Goal: Connect with others: Connect with others

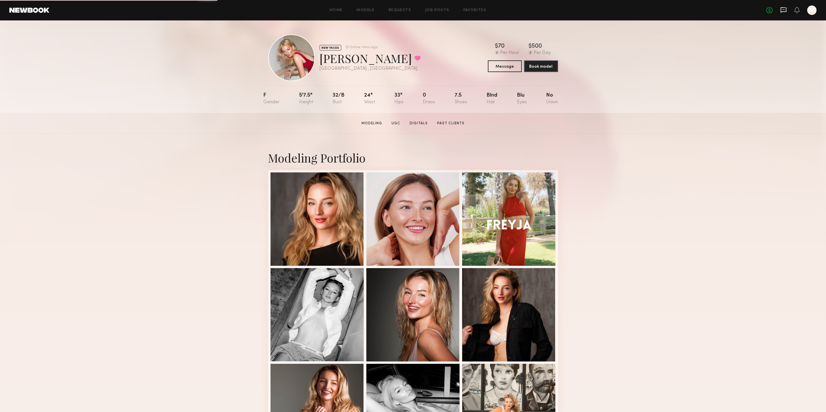
click at [780, 12] on icon at bounding box center [783, 10] width 6 height 6
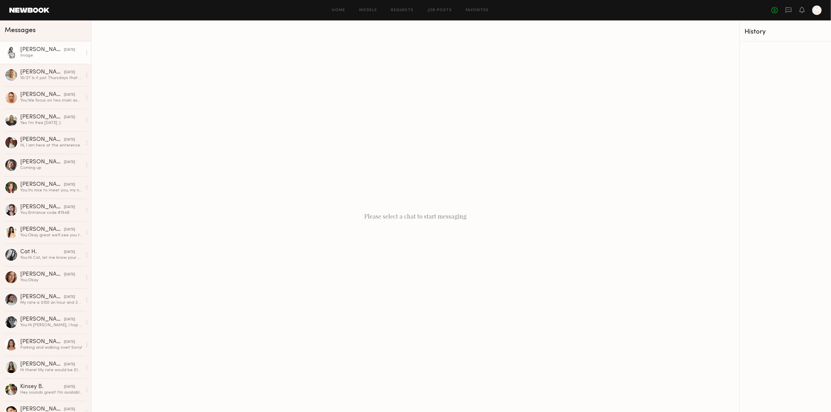
click at [39, 53] on div "[PERSON_NAME]" at bounding box center [42, 50] width 44 height 6
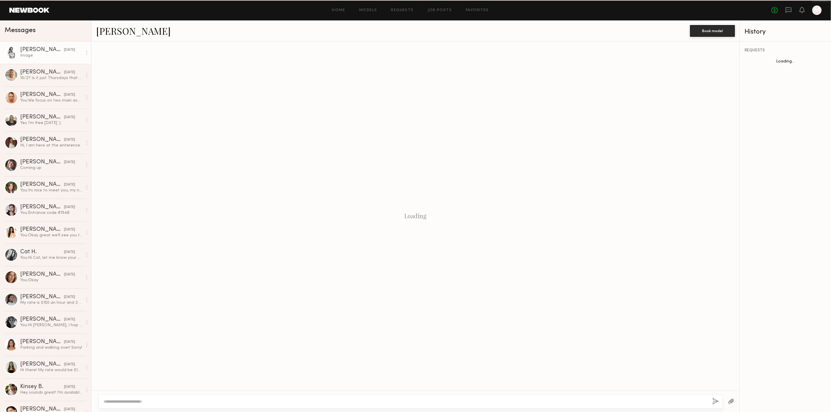
scroll to position [713, 0]
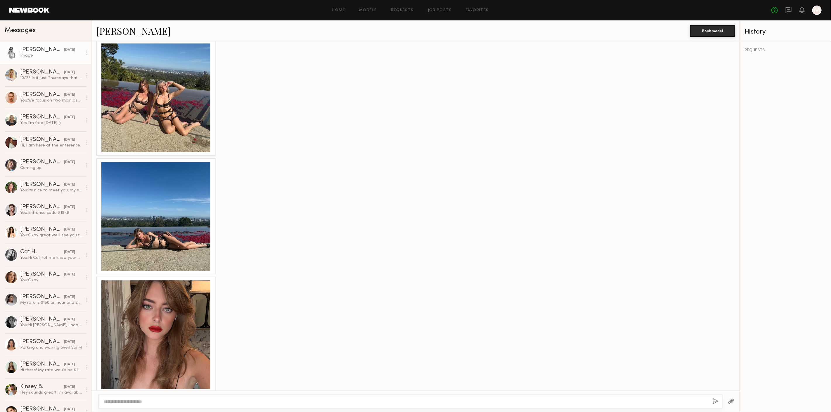
click at [116, 31] on link "[PERSON_NAME]" at bounding box center [133, 31] width 74 height 13
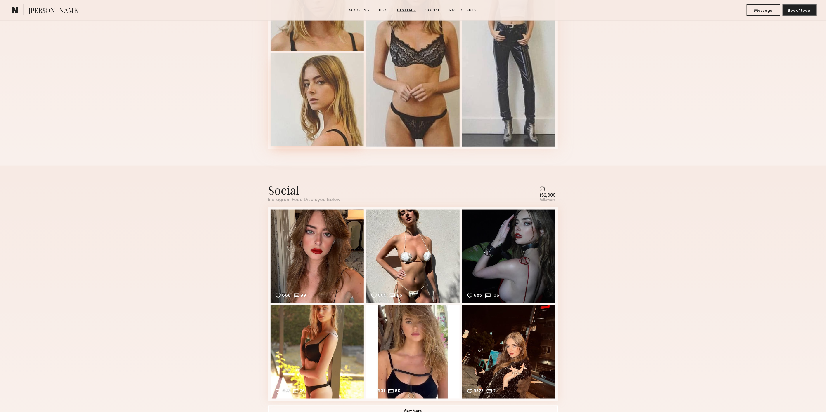
scroll to position [681, 0]
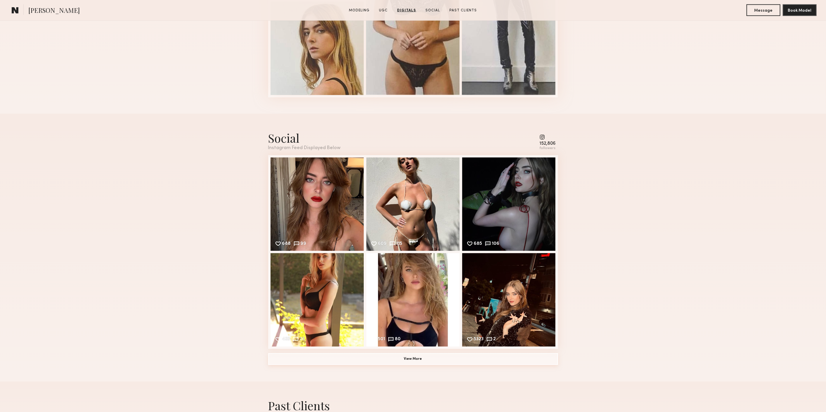
click at [479, 361] on button "View More" at bounding box center [413, 360] width 290 height 12
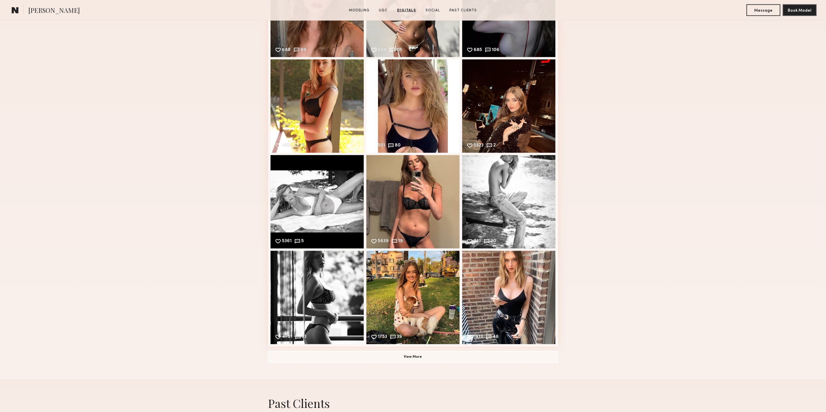
scroll to position [876, 0]
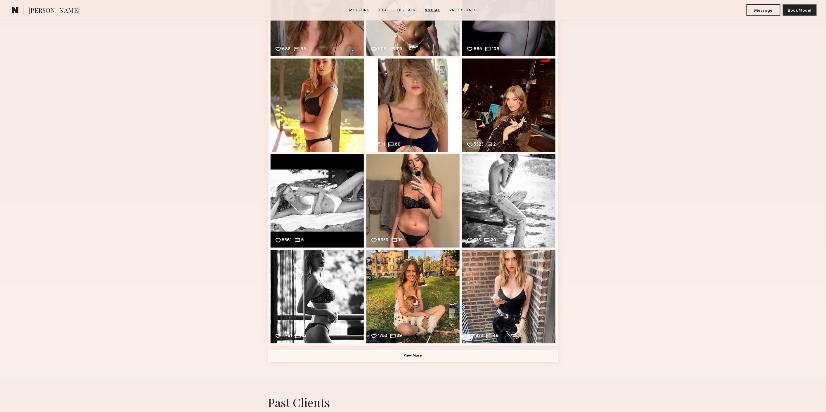
click at [482, 360] on button "View More" at bounding box center [413, 357] width 290 height 12
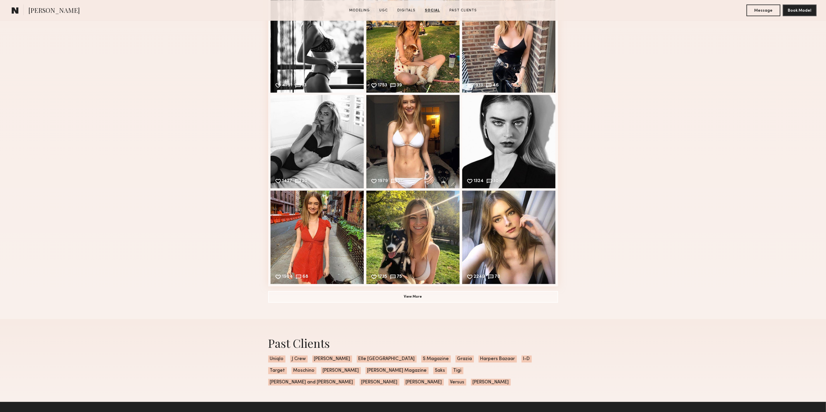
scroll to position [1136, 0]
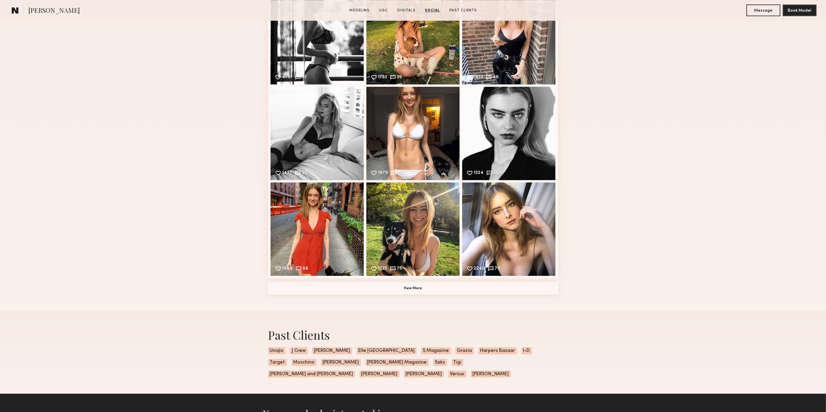
click at [405, 294] on button "View More" at bounding box center [413, 289] width 290 height 12
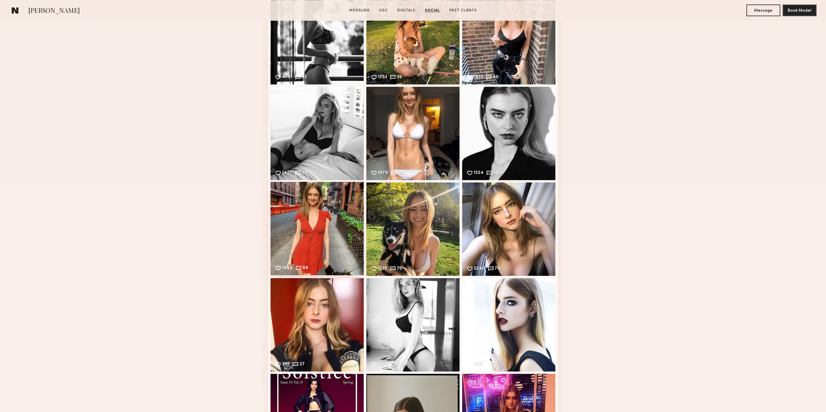
click at [314, 223] on div "1904 68 Likes & comments displayed to show model’s engagement" at bounding box center [316, 228] width 93 height 93
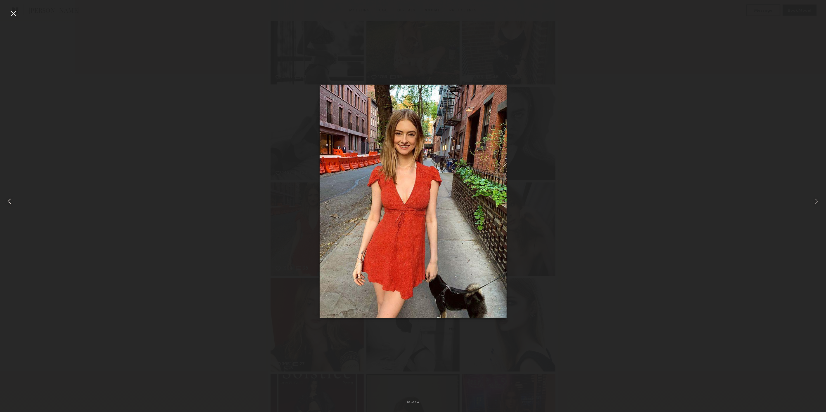
click at [8, 9] on div at bounding box center [16, 201] width 33 height 384
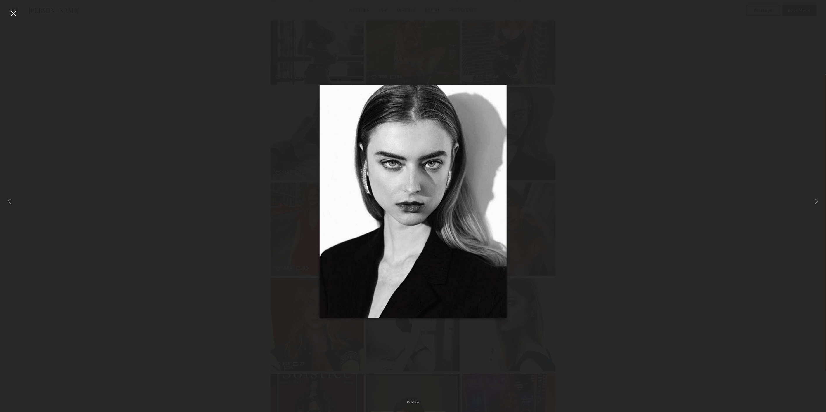
click at [15, 14] on div at bounding box center [13, 13] width 9 height 9
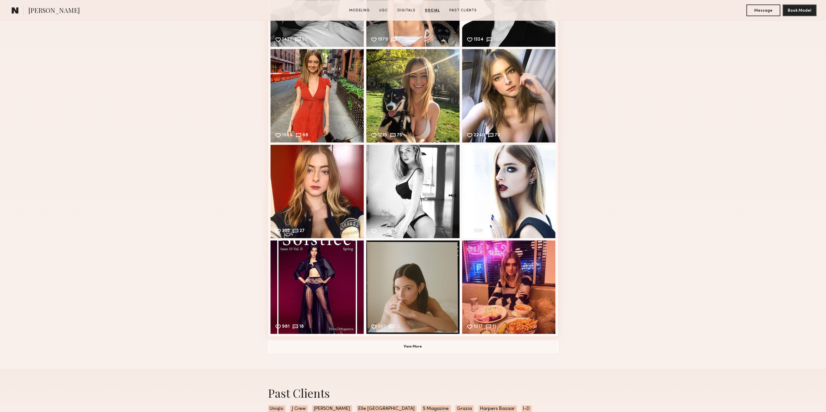
scroll to position [1330, 0]
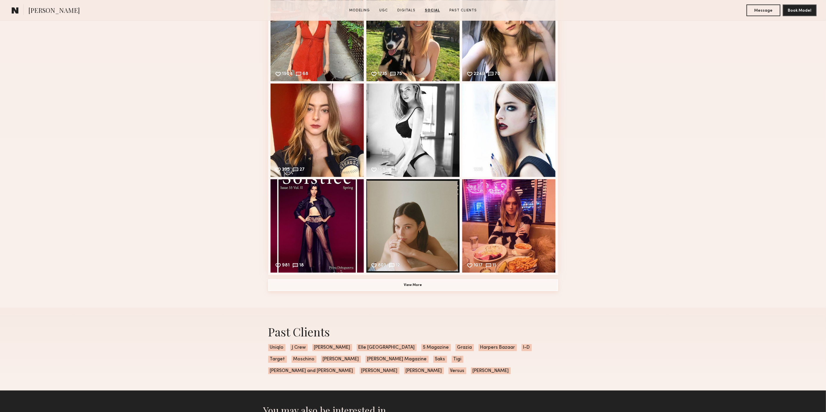
click at [421, 291] on button "View More" at bounding box center [413, 286] width 290 height 12
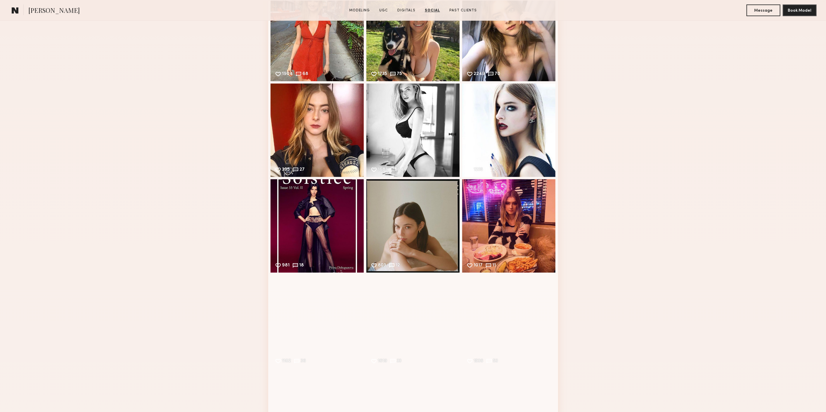
scroll to position [1428, 0]
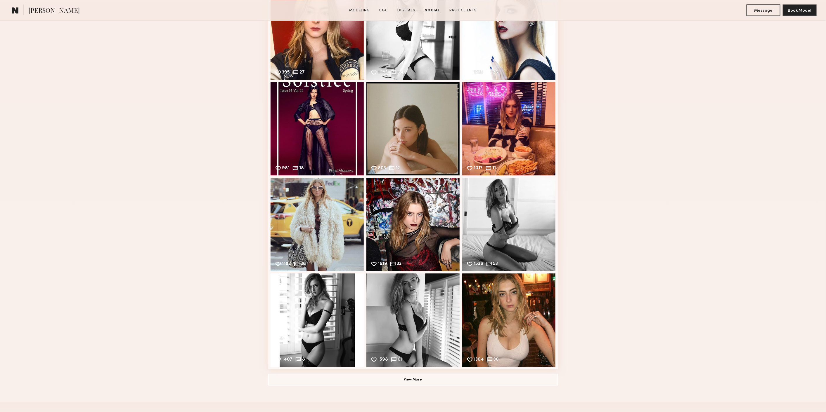
click at [441, 382] on button "View More" at bounding box center [413, 380] width 290 height 12
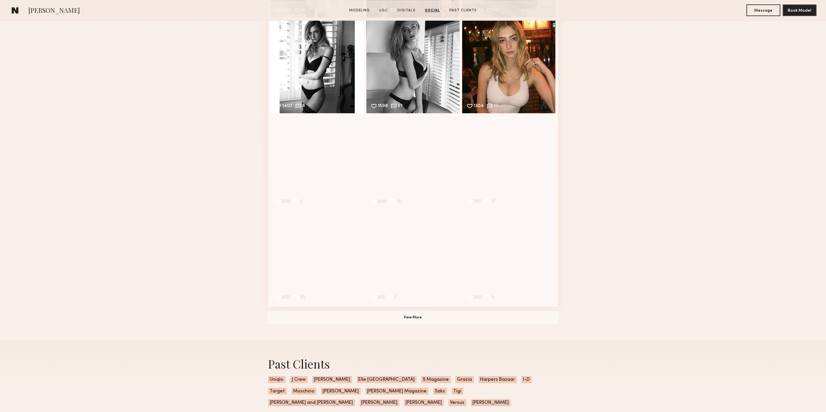
scroll to position [1687, 0]
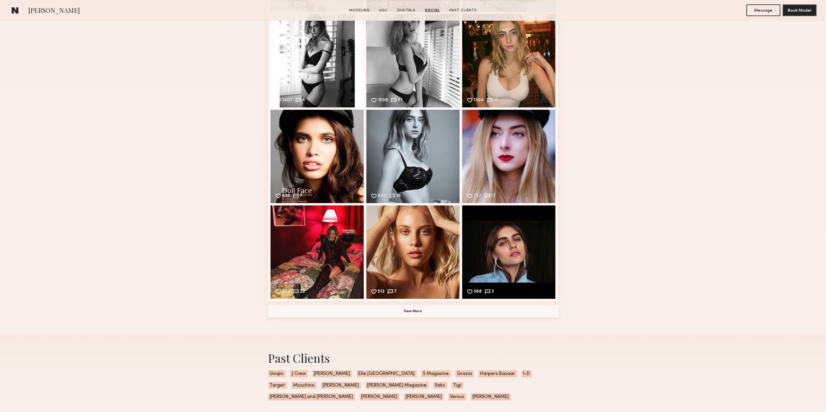
click at [337, 313] on button "View More" at bounding box center [413, 312] width 290 height 12
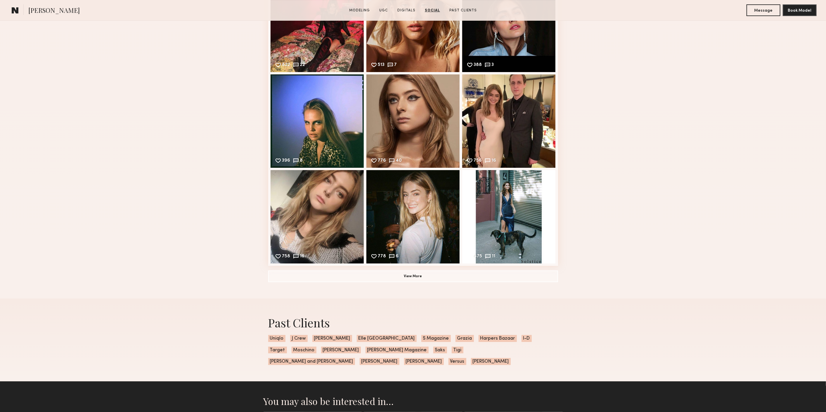
scroll to position [1915, 0]
click at [424, 280] on button "View More" at bounding box center [413, 276] width 290 height 12
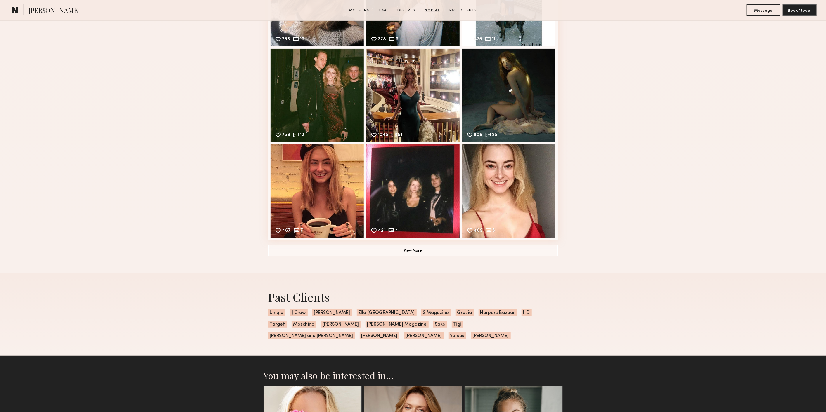
scroll to position [2142, 0]
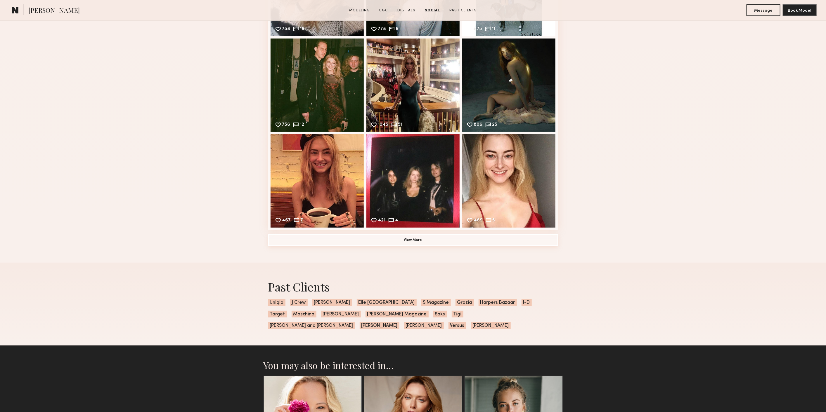
click at [359, 246] on button "View More" at bounding box center [413, 241] width 290 height 12
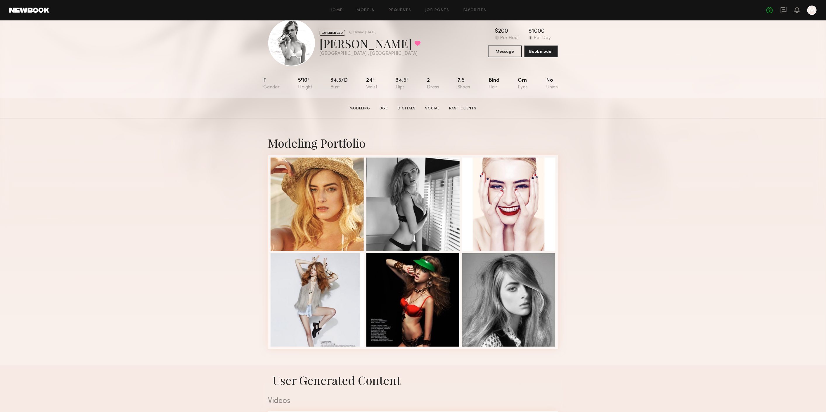
scroll to position [0, 0]
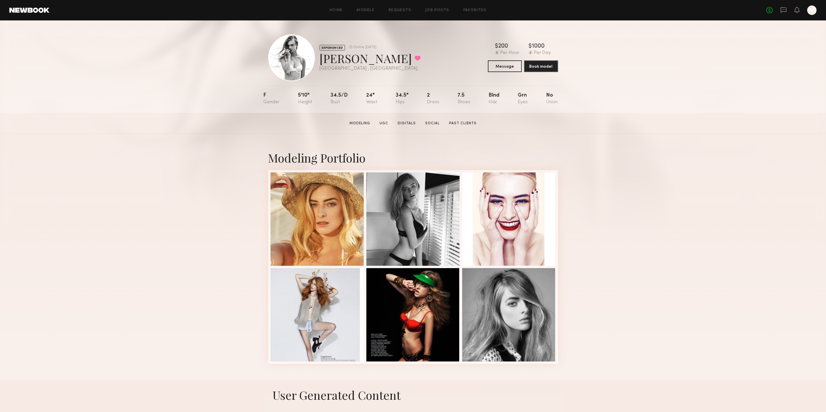
click at [725, 77] on div "EXPERIENCED Online 2d ago Stacey G. Favorited Los Angeles , CA Online 2d ago $ …" at bounding box center [413, 66] width 826 height 93
